Goal: Task Accomplishment & Management: Complete application form

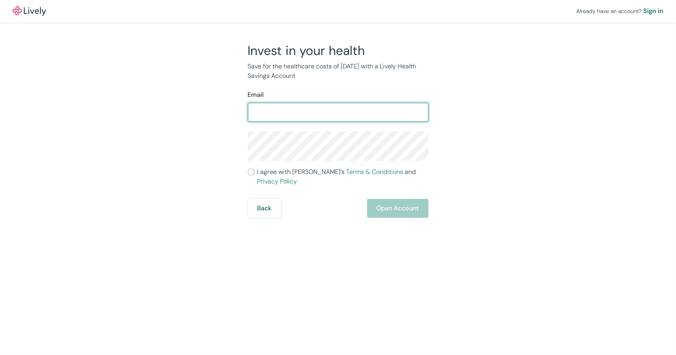
click at [311, 106] on input "Email" at bounding box center [338, 112] width 180 height 16
click at [313, 110] on input "Email" at bounding box center [338, 112] width 180 height 16
type input "ajinkya.rao@"
click at [286, 112] on input "Email" at bounding box center [338, 112] width 180 height 16
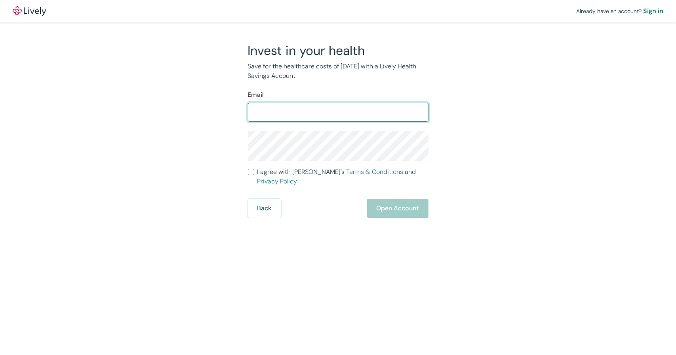
click at [286, 112] on input "Email" at bounding box center [338, 112] width 180 height 16
type input "ajinkya.rao@gmail.com"
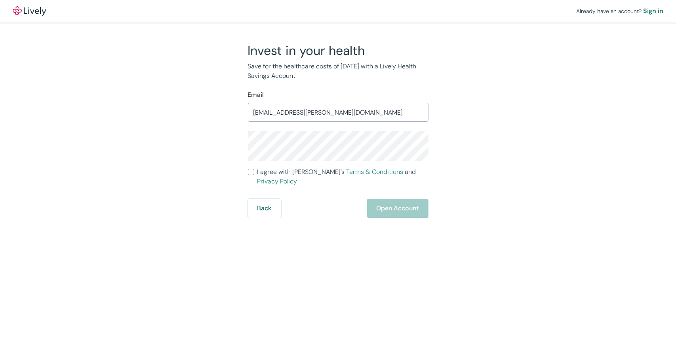
click at [251, 175] on input "I agree with Lively’s Terms & Conditions and Privacy Policy" at bounding box center [251, 172] width 6 height 6
checkbox input "true"
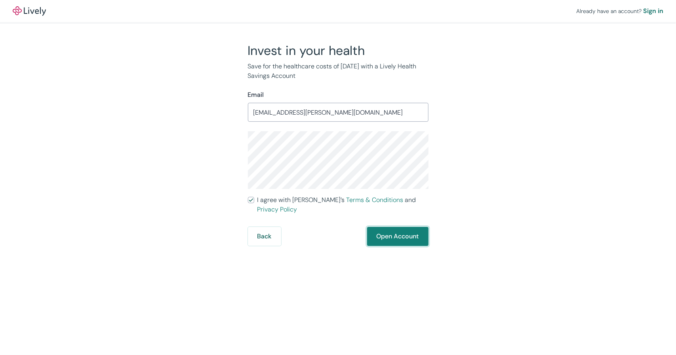
click at [396, 230] on button "Open Account" at bounding box center [397, 236] width 61 height 19
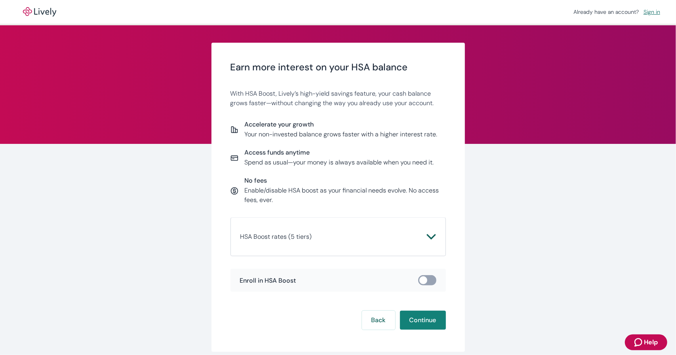
scroll to position [35, 0]
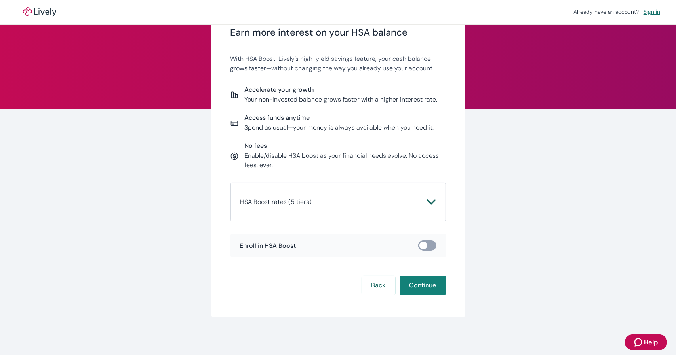
click at [424, 247] on input "checkbox" at bounding box center [423, 246] width 24 height 8
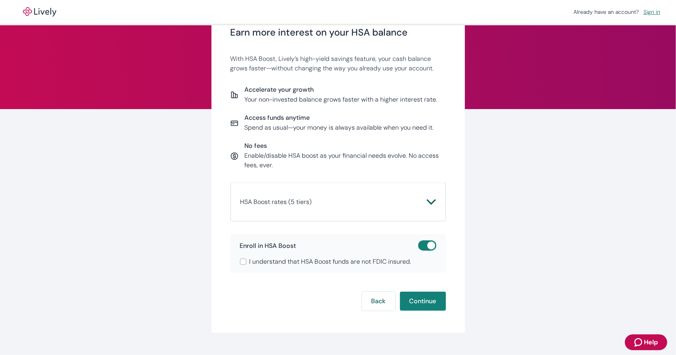
click at [424, 246] on input "checkbox" at bounding box center [431, 246] width 24 height 8
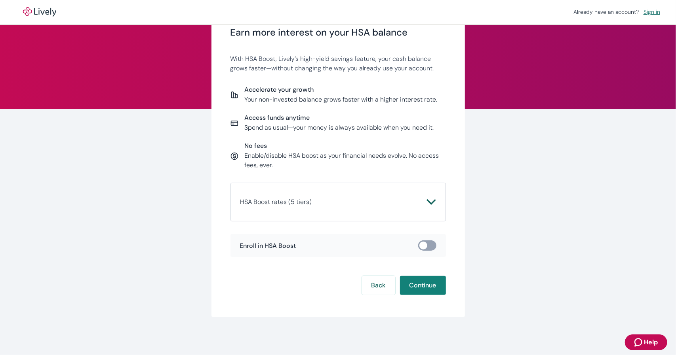
click at [423, 245] on input "checkbox" at bounding box center [423, 246] width 24 height 8
checkbox input "true"
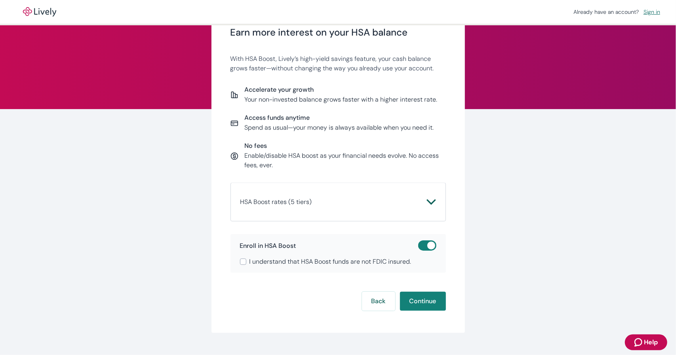
click at [240, 260] on input "I understand that HSA Boost funds are not FDIC insured." at bounding box center [243, 262] width 6 height 6
checkbox input "true"
click at [427, 305] on button "Continue" at bounding box center [423, 301] width 46 height 19
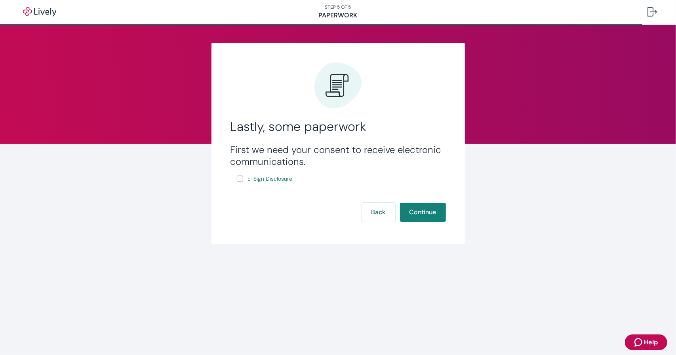
click at [241, 182] on input "E-Sign Disclosure" at bounding box center [240, 179] width 6 height 6
checkbox input "true"
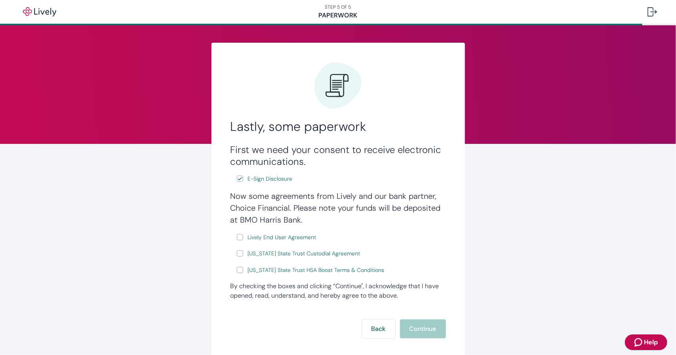
click at [237, 238] on input "Lively End User Agreement" at bounding box center [240, 237] width 6 height 6
checkbox input "true"
click at [237, 256] on input "[US_STATE] State Trust Custodial Agreement" at bounding box center [240, 254] width 6 height 6
checkbox input "true"
click at [237, 274] on input "[US_STATE] State Trust HSA Boost Terms & Conditions" at bounding box center [240, 270] width 6 height 6
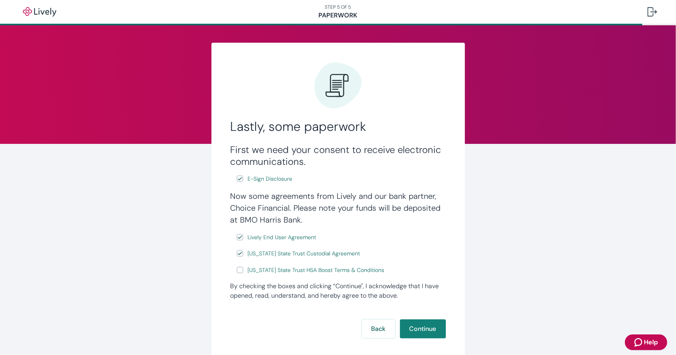
checkbox input "true"
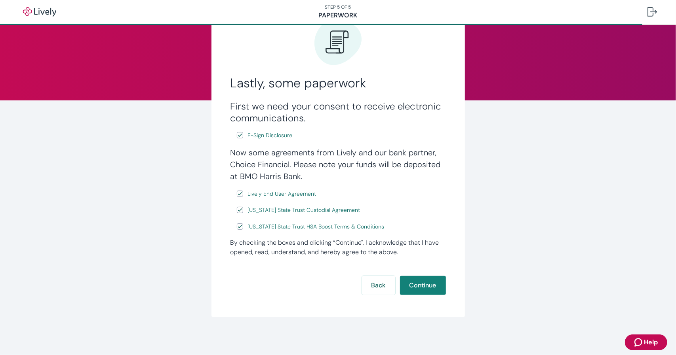
scroll to position [44, 0]
click at [430, 291] on button "Continue" at bounding box center [423, 285] width 46 height 19
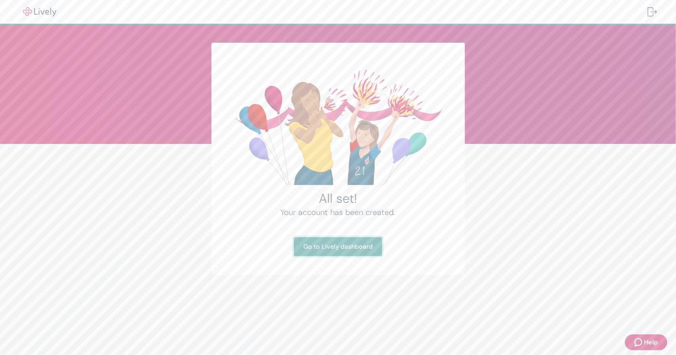
click at [363, 247] on link "Go to Lively dashboard" at bounding box center [338, 246] width 88 height 19
